Goal: Information Seeking & Learning: Learn about a topic

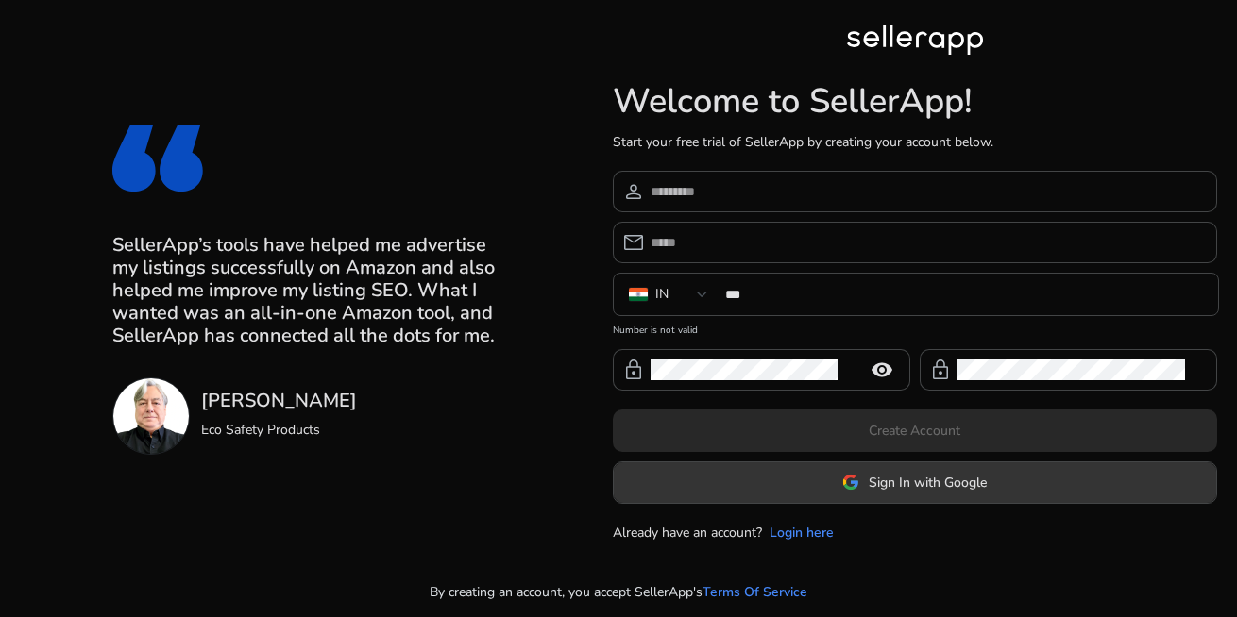
click at [906, 480] on span "Sign In with Google" at bounding box center [927, 483] width 118 height 20
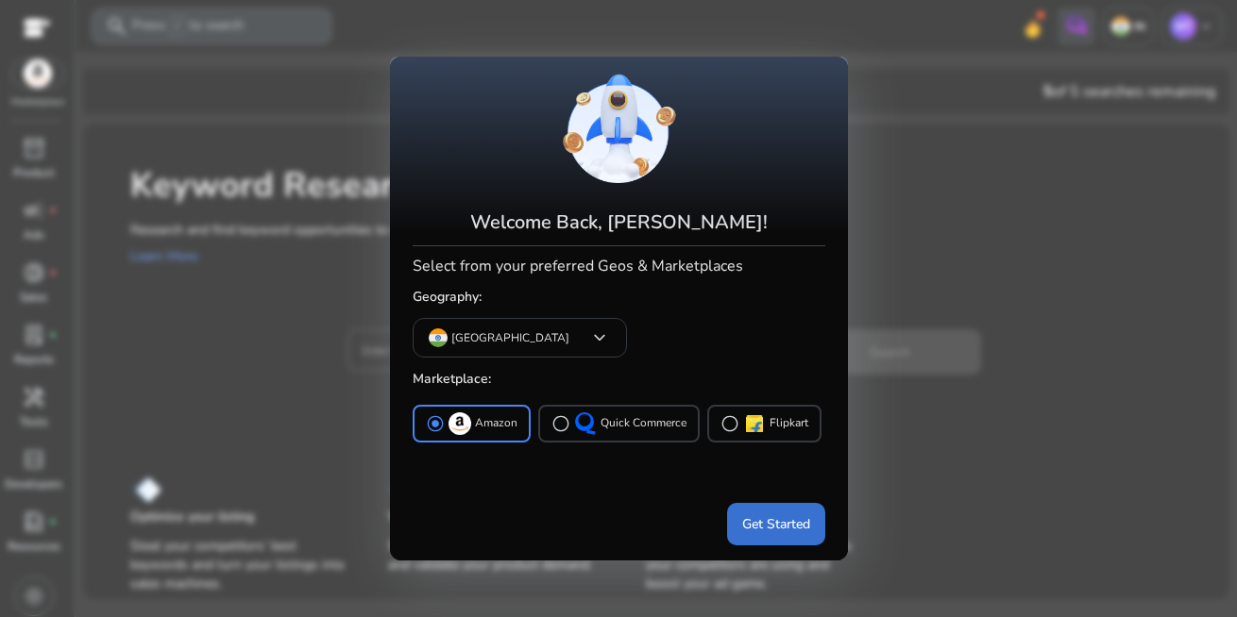
click at [760, 526] on span "Get Started" at bounding box center [776, 524] width 68 height 20
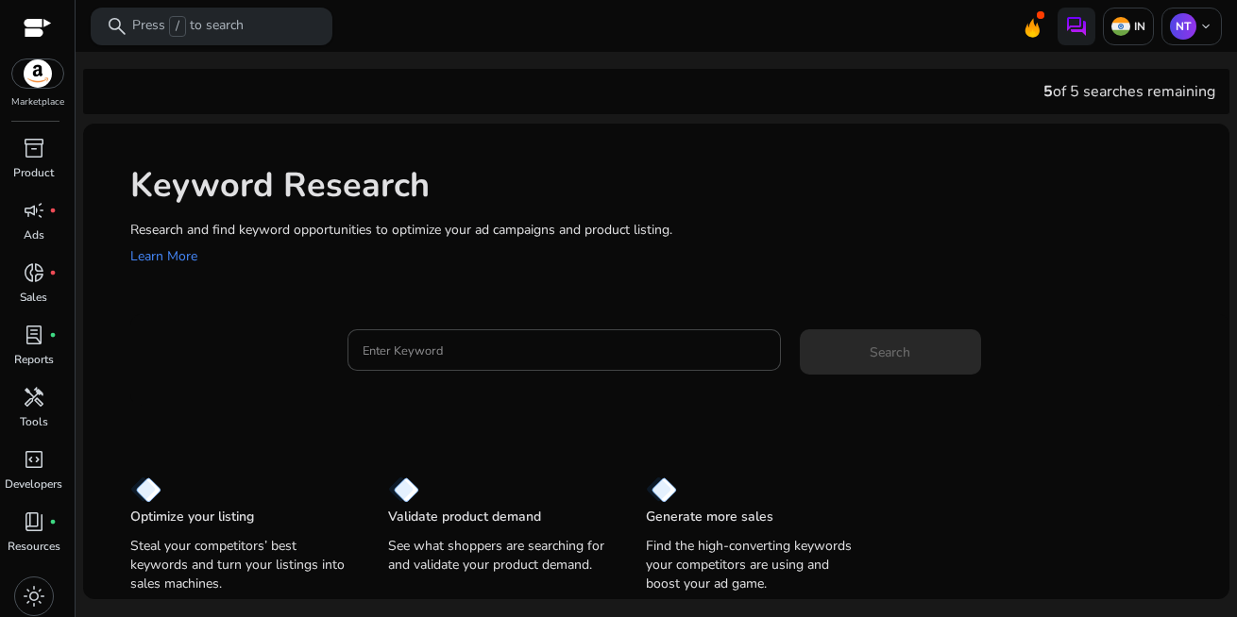
click at [198, 21] on p "Press / to search" at bounding box center [187, 26] width 111 height 21
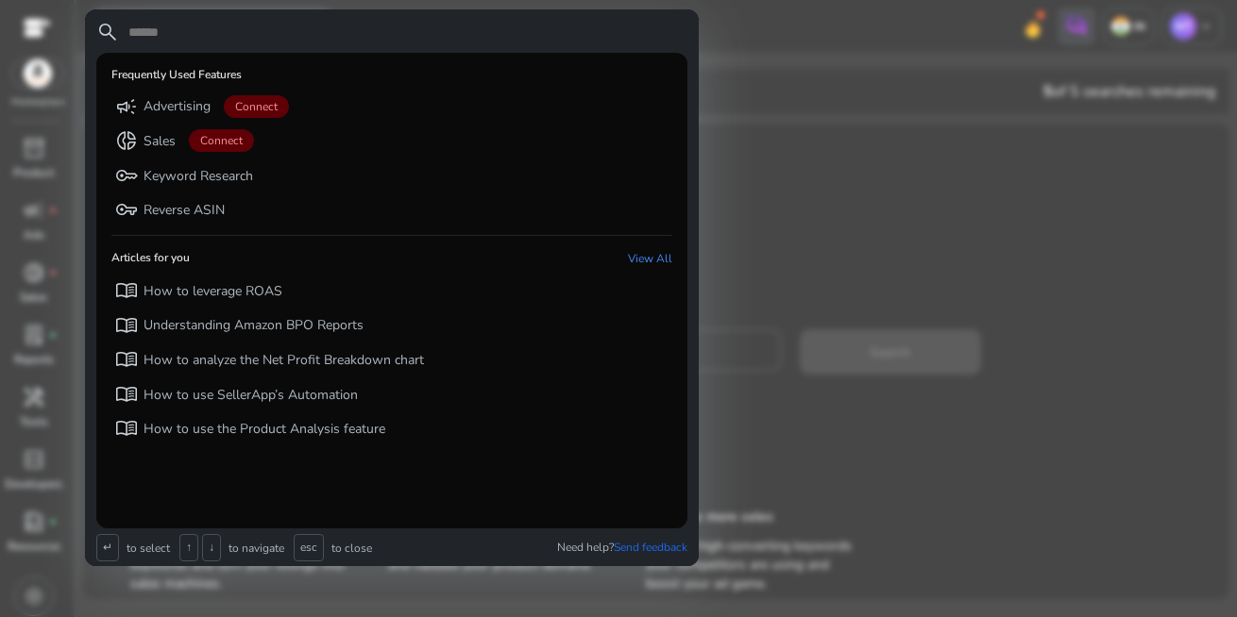
click at [874, 249] on div at bounding box center [618, 308] width 1237 height 617
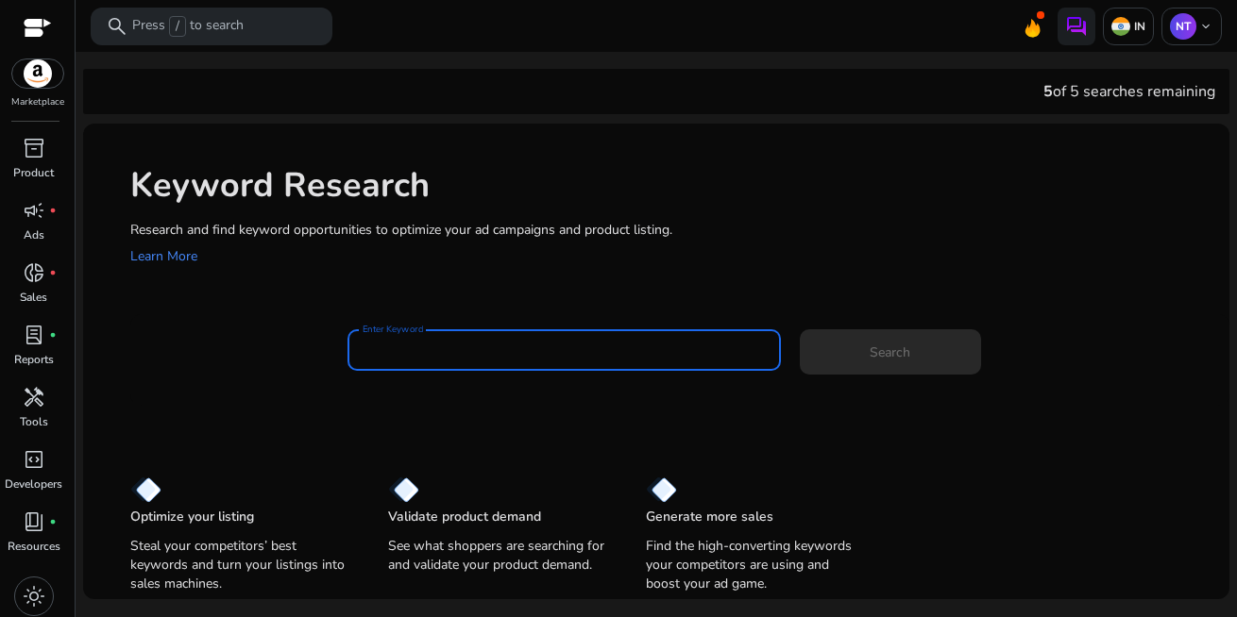
click at [540, 346] on input "Enter Keyword" at bounding box center [563, 350] width 403 height 21
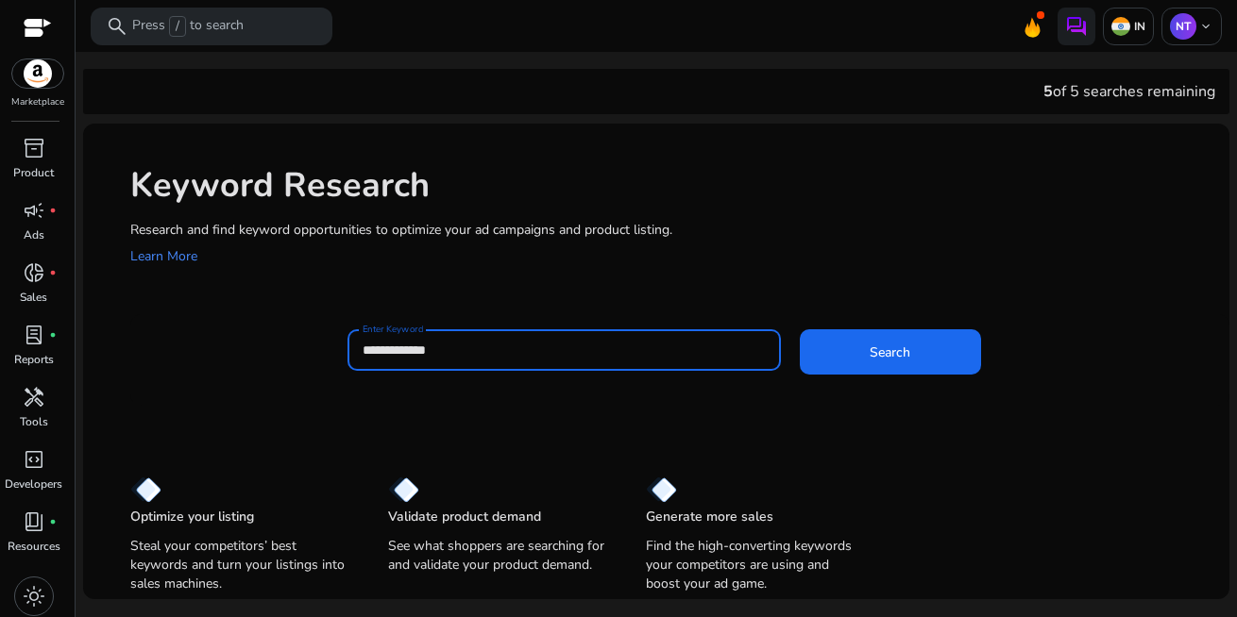
type input "**********"
click at [800, 329] on button "Search" at bounding box center [890, 351] width 181 height 45
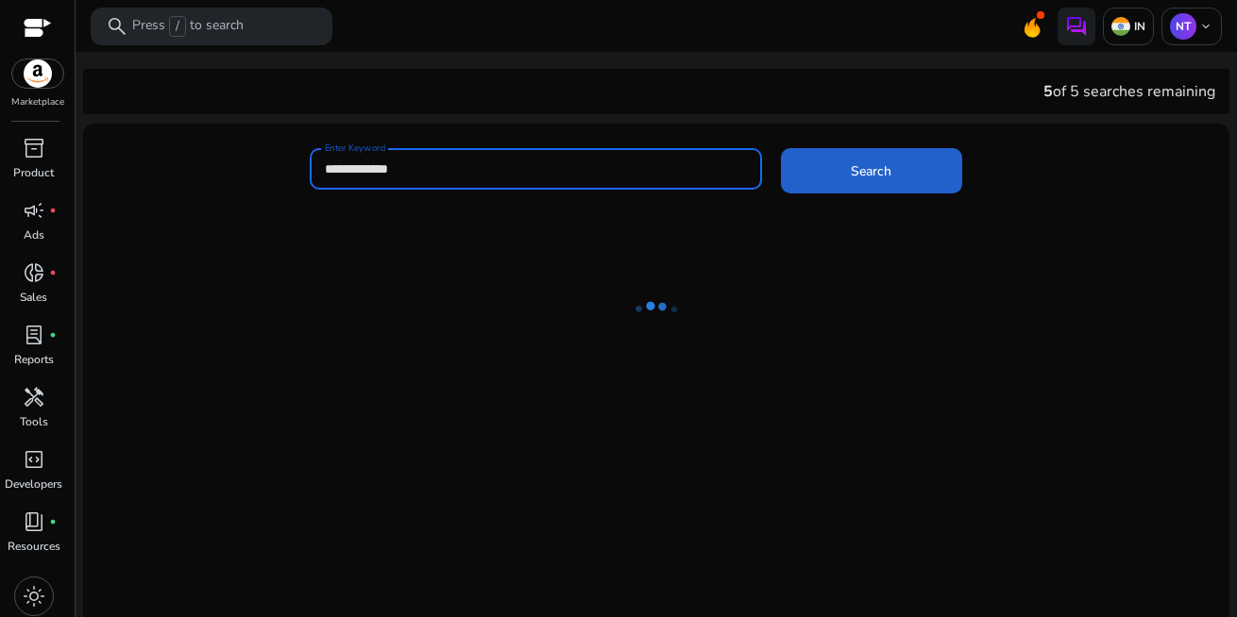
click at [862, 166] on span "Search" at bounding box center [871, 171] width 41 height 20
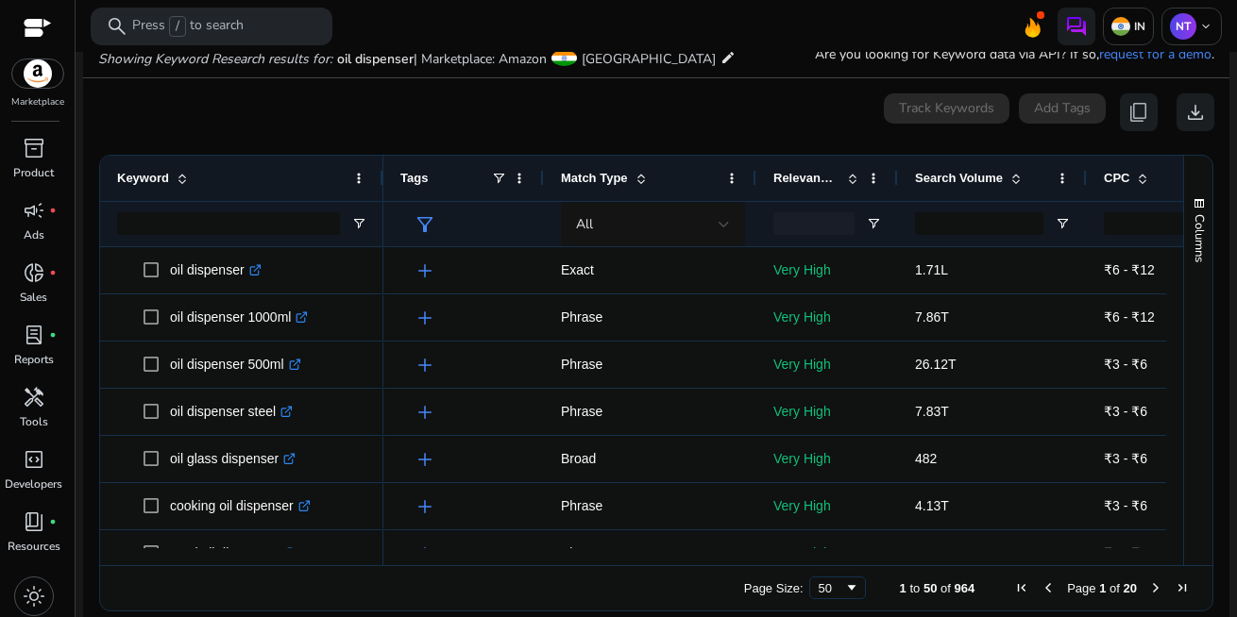
drag, startPoint x: 995, startPoint y: 558, endPoint x: 886, endPoint y: 566, distance: 108.9
click at [886, 566] on div "Drag here to set row groups Drag here to set column labels Keyword Tags 6" at bounding box center [656, 383] width 1114 height 457
drag, startPoint x: 833, startPoint y: 565, endPoint x: 874, endPoint y: 557, distance: 42.4
click at [874, 557] on div "Drag here to set row groups Drag here to set column labels Keyword Tags 6" at bounding box center [656, 383] width 1114 height 457
drag, startPoint x: 816, startPoint y: 556, endPoint x: 868, endPoint y: 552, distance: 53.0
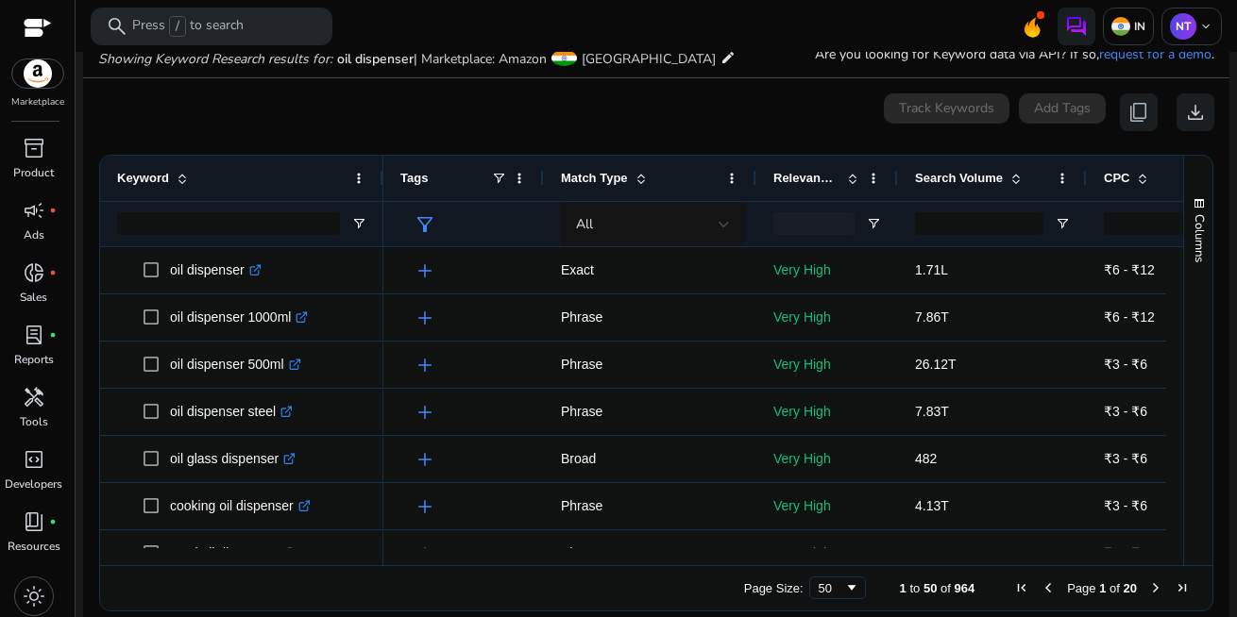
click at [868, 552] on div at bounding box center [1018, 556] width 1270 height 17
drag, startPoint x: 813, startPoint y: 556, endPoint x: 919, endPoint y: 557, distance: 106.7
click at [919, 557] on div at bounding box center [1018, 556] width 1270 height 17
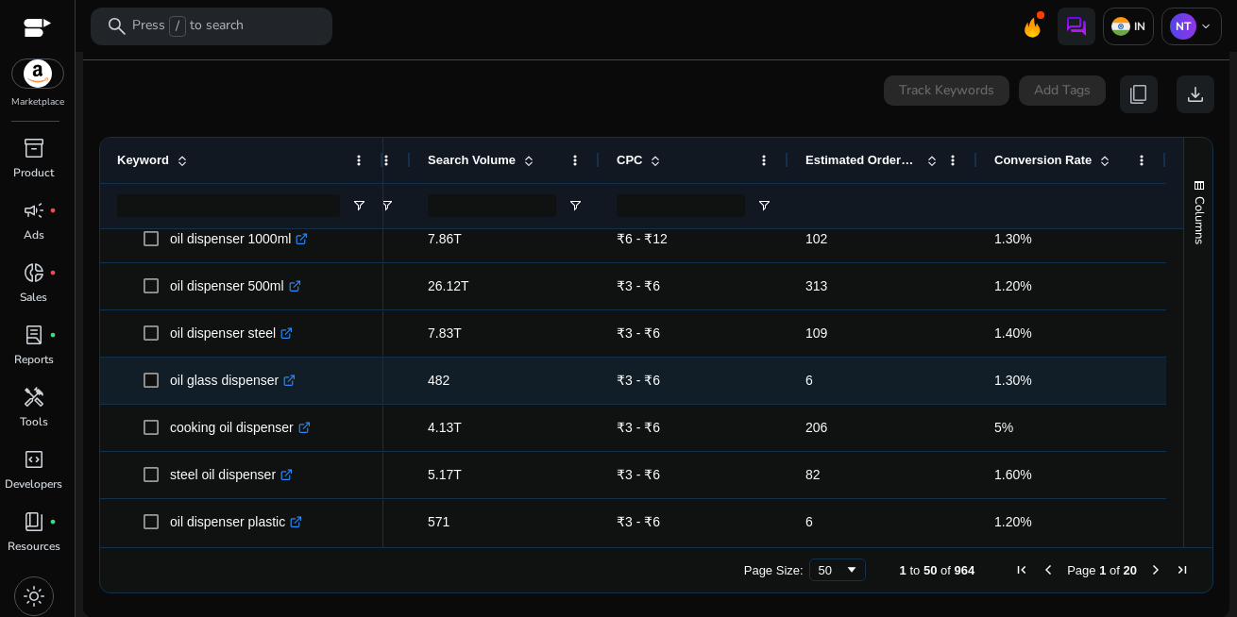
scroll to position [5, 0]
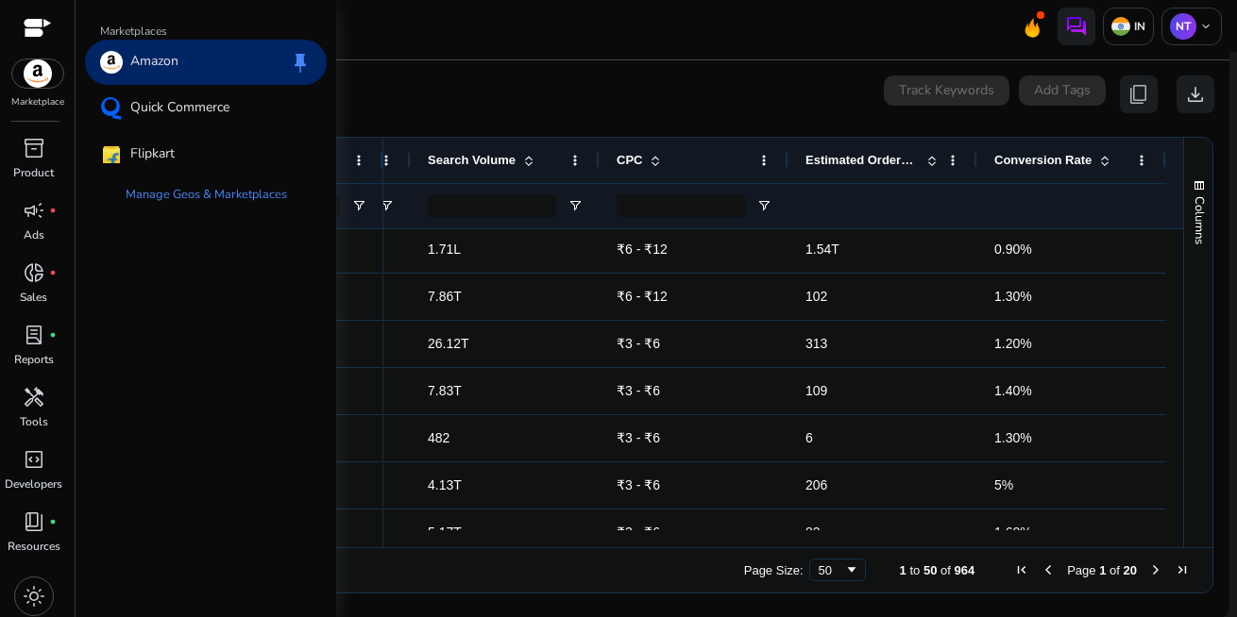
click at [34, 83] on img at bounding box center [37, 73] width 51 height 28
click at [143, 51] on p "Amazon" at bounding box center [154, 62] width 48 height 23
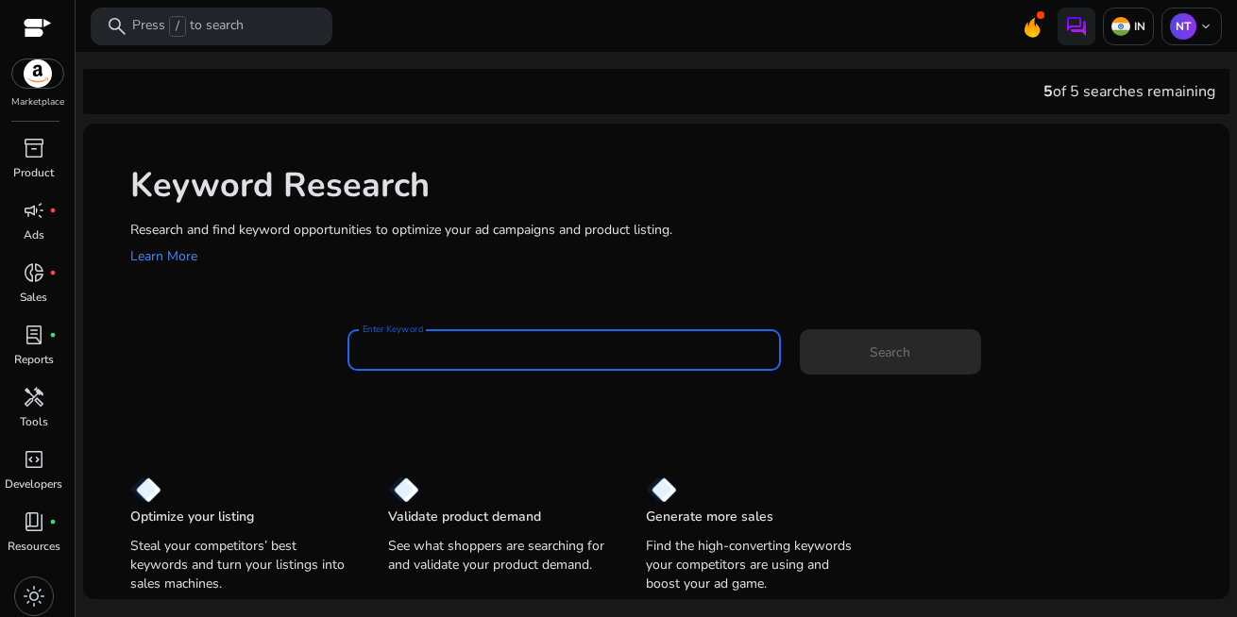
click at [456, 355] on input "Enter Keyword" at bounding box center [563, 350] width 403 height 21
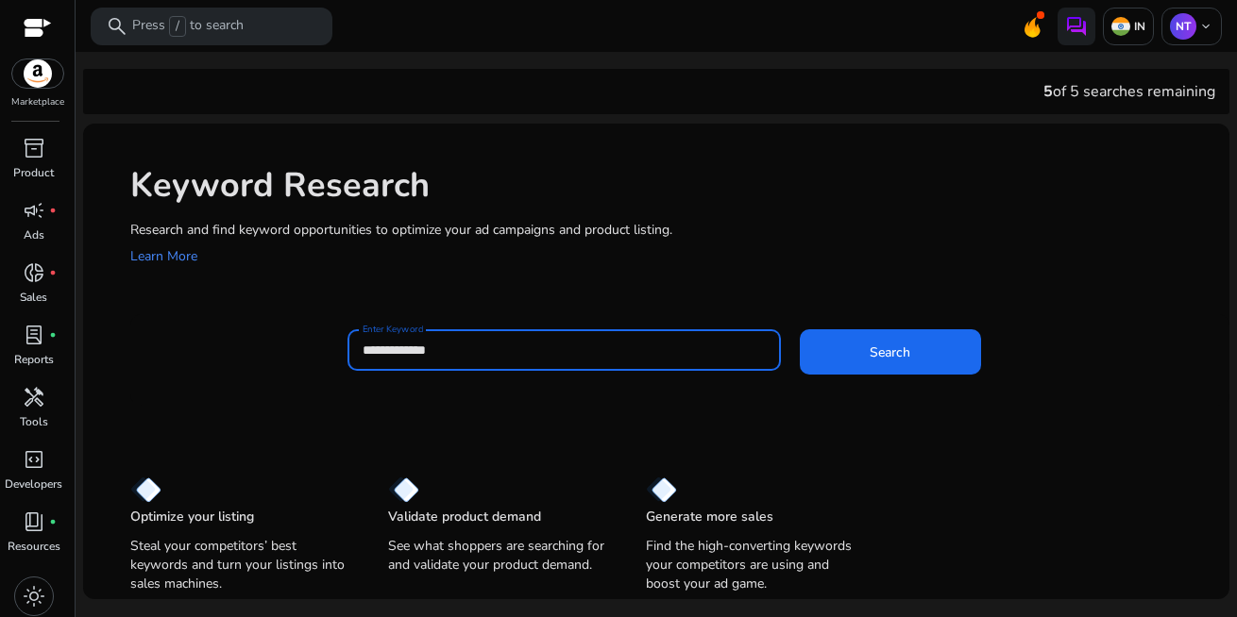
click at [800, 329] on button "Search" at bounding box center [890, 351] width 181 height 45
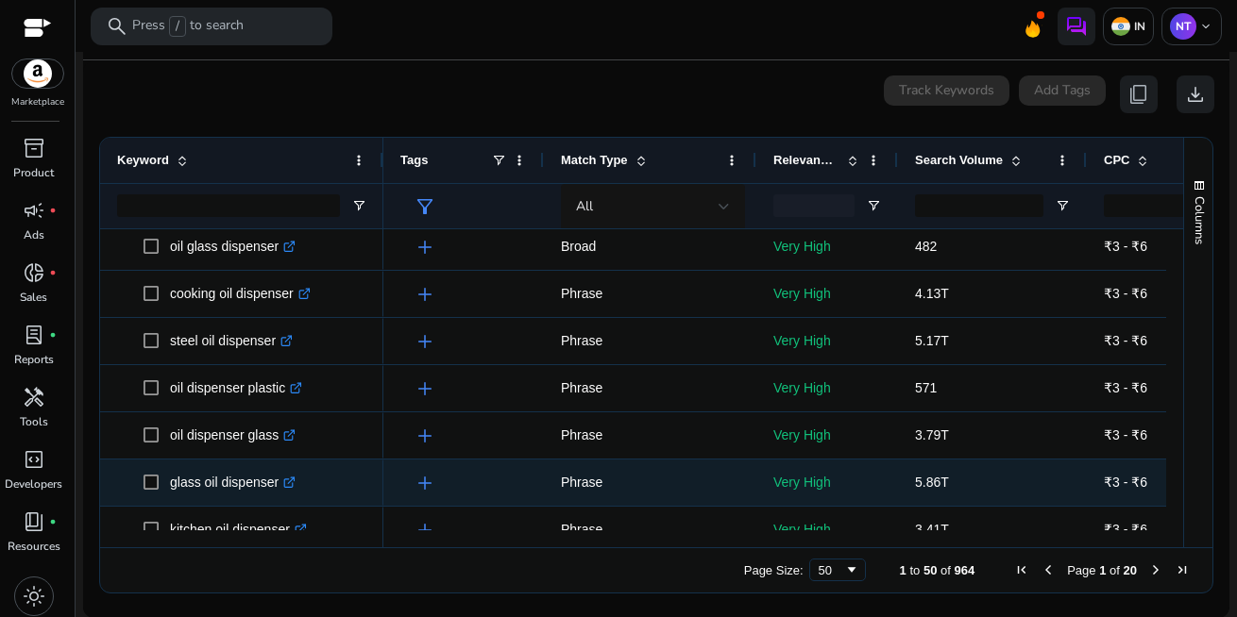
scroll to position [203, 0]
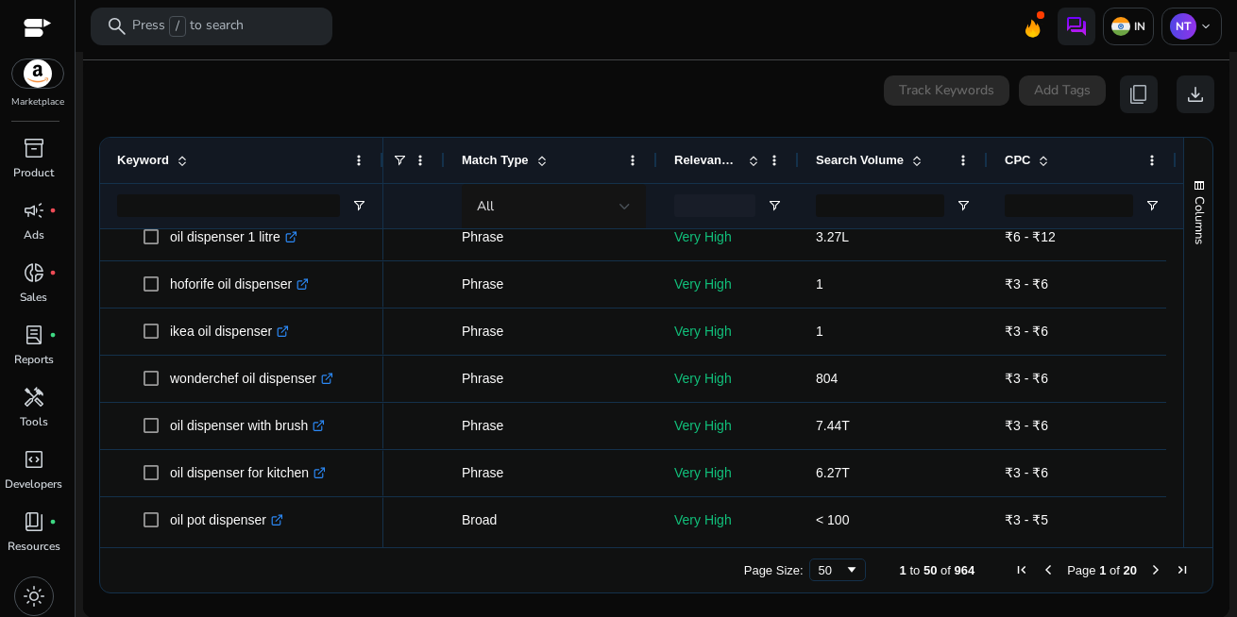
click at [912, 160] on span at bounding box center [916, 160] width 15 height 15
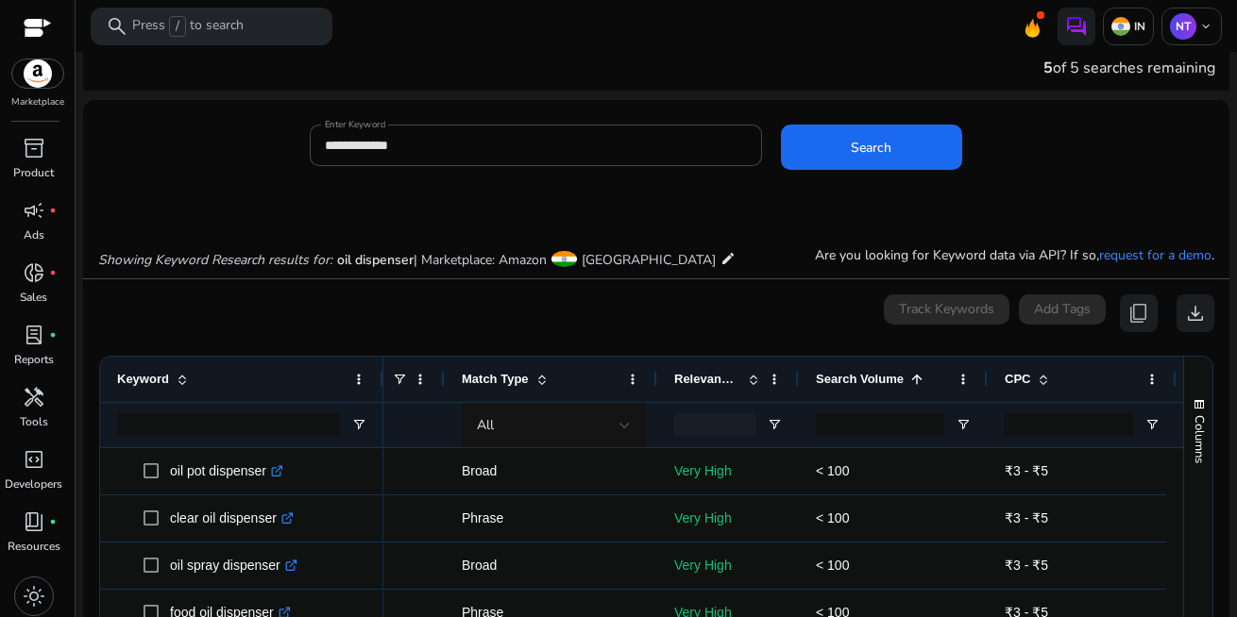
click at [915, 375] on span at bounding box center [916, 379] width 15 height 15
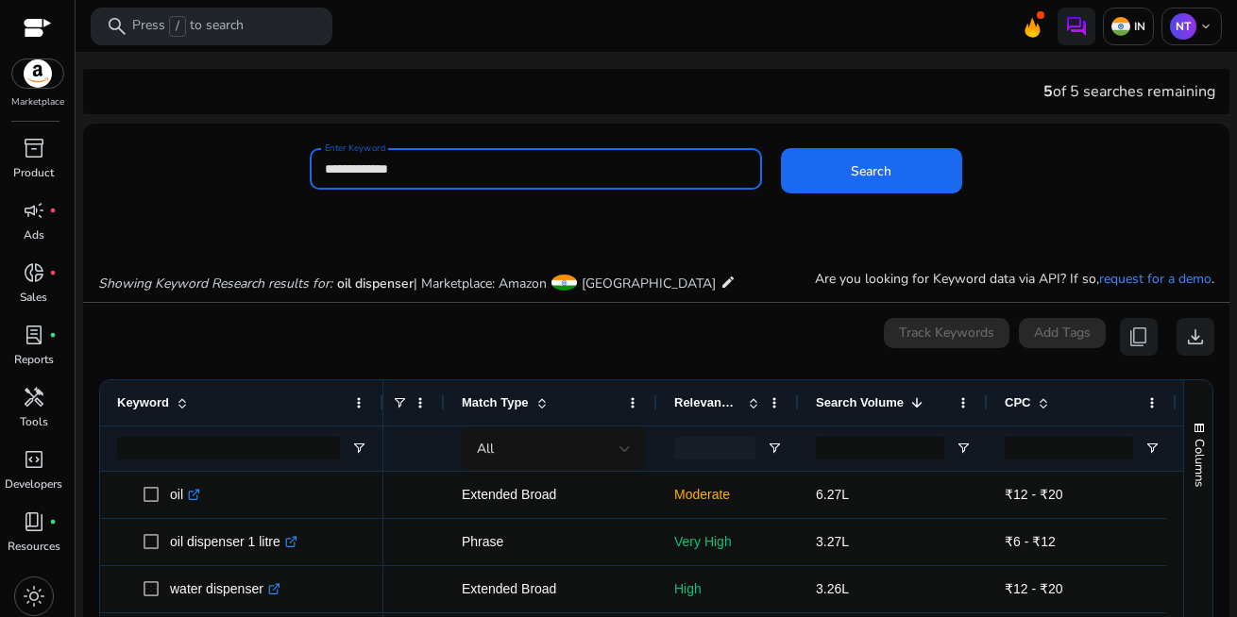
click at [467, 164] on input "**********" at bounding box center [536, 169] width 422 height 21
type input "**********"
click at [781, 148] on button "Search" at bounding box center [871, 170] width 181 height 45
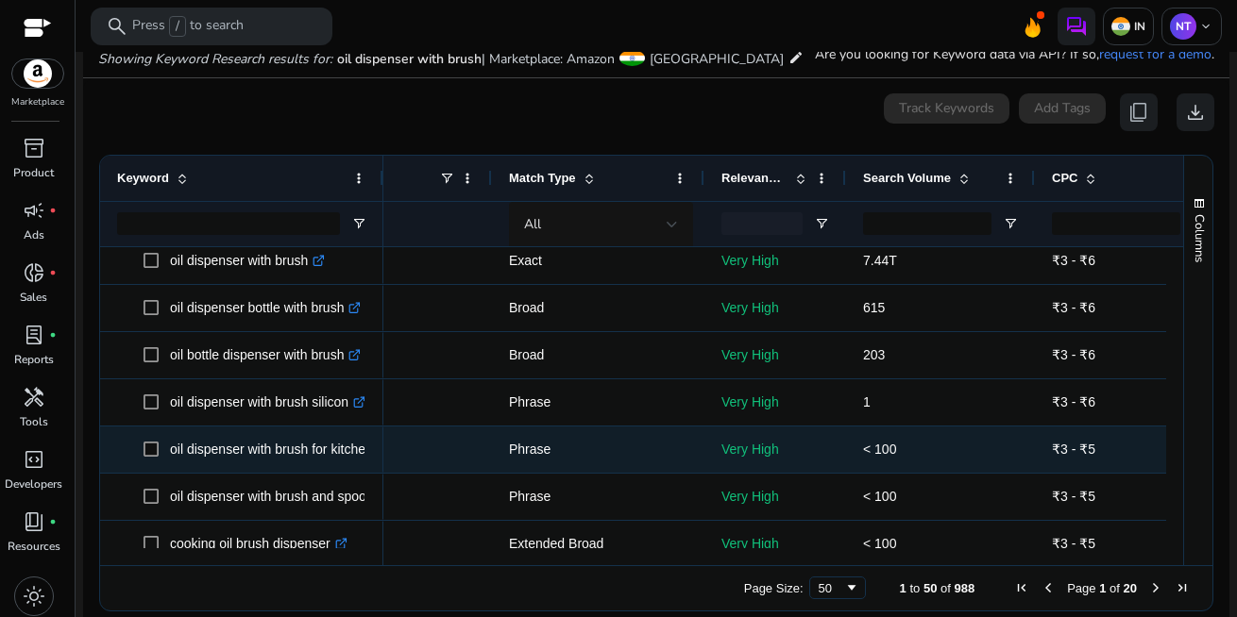
scroll to position [2, 0]
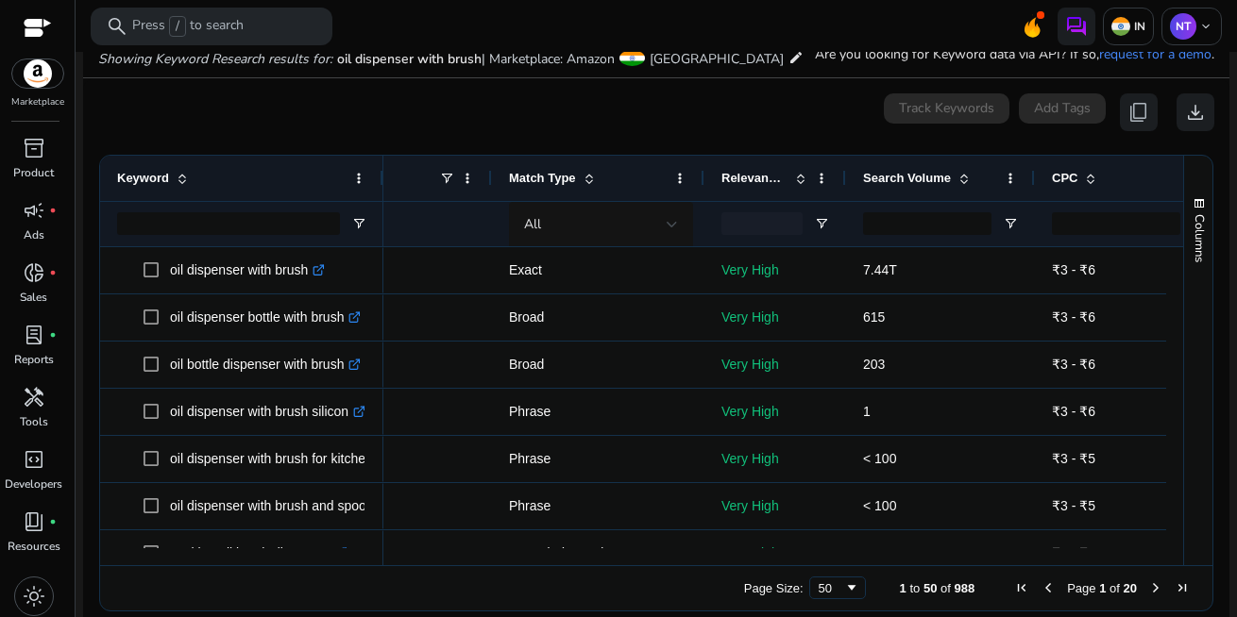
scroll to position [0, 52]
